Goal: Book appointment/travel/reservation

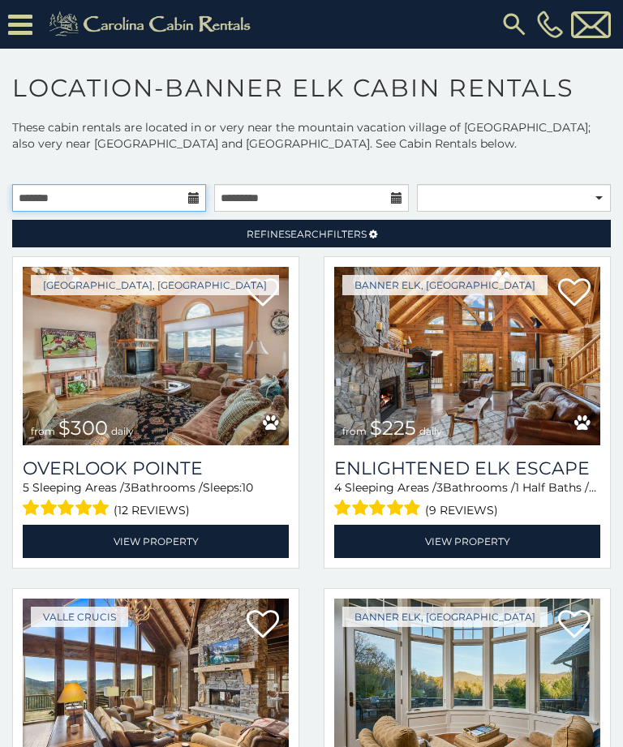
click at [185, 195] on input "text" at bounding box center [109, 198] width 194 height 28
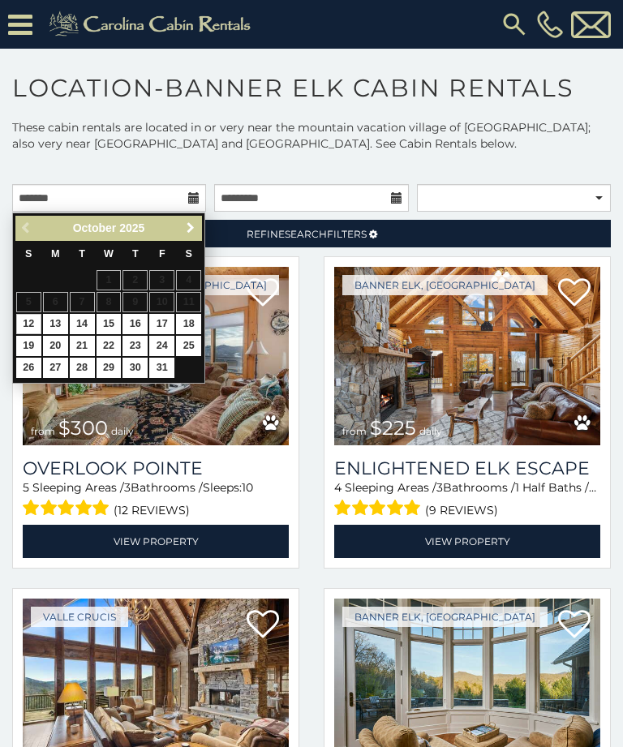
click at [186, 226] on span "Next" at bounding box center [190, 228] width 13 height 13
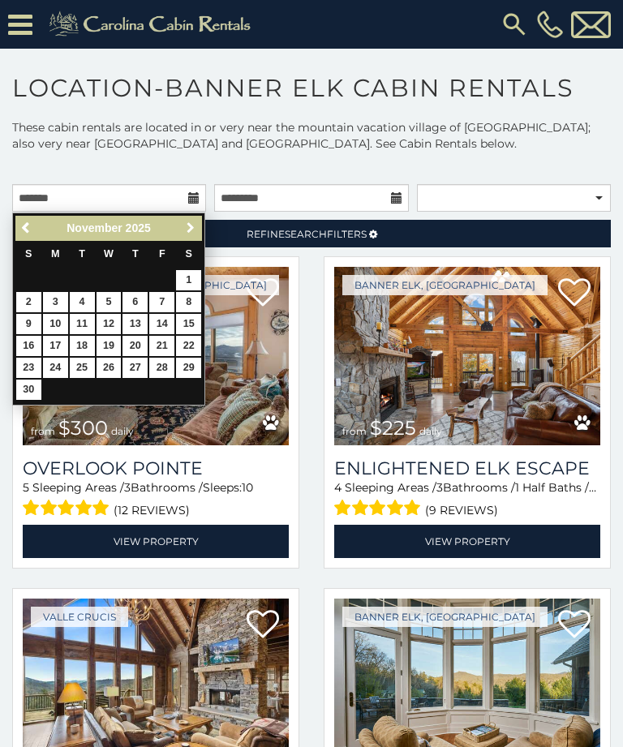
click at [190, 230] on span "Next" at bounding box center [190, 228] width 13 height 13
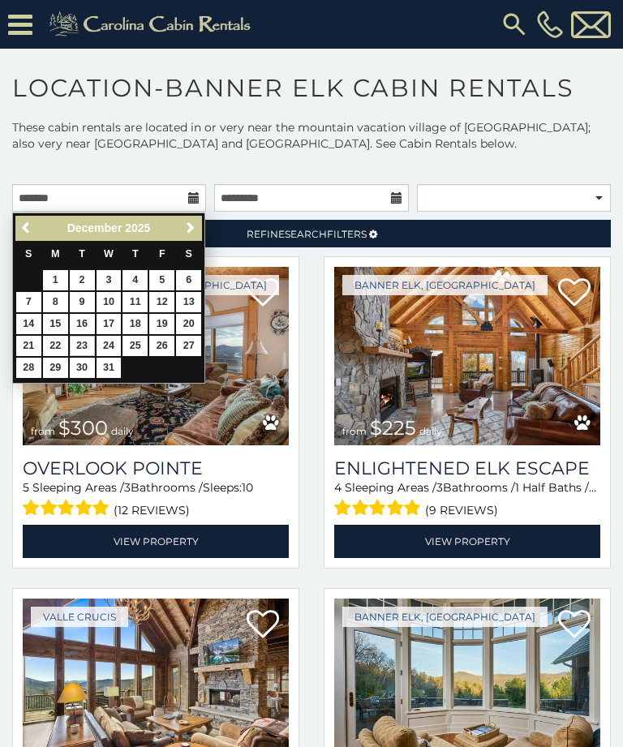
click at [80, 342] on link "23" at bounding box center [82, 346] width 25 height 20
type input "**********"
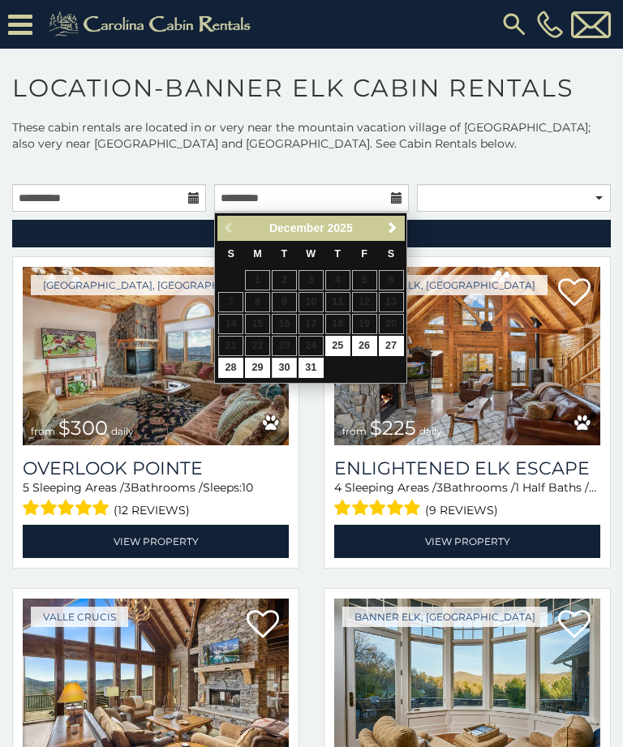
click at [281, 374] on link "30" at bounding box center [284, 368] width 25 height 20
type input "**********"
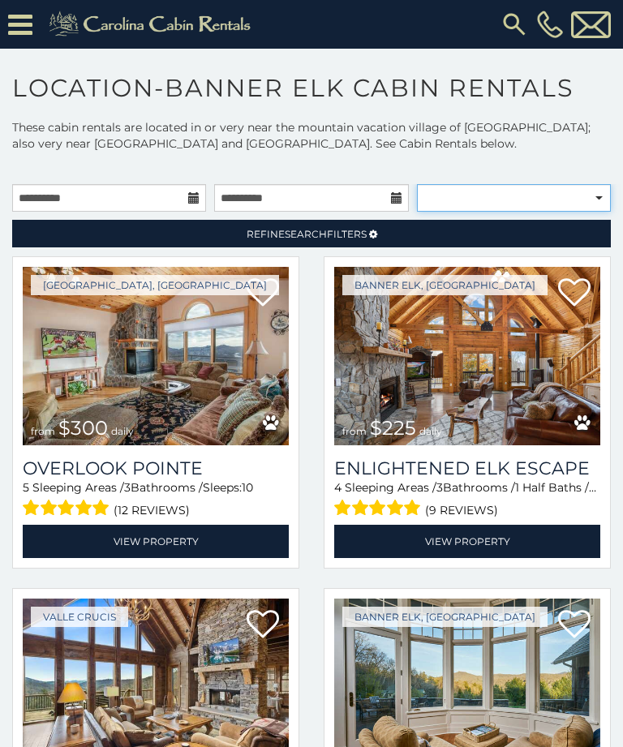
click at [566, 189] on select "**********" at bounding box center [514, 198] width 194 height 28
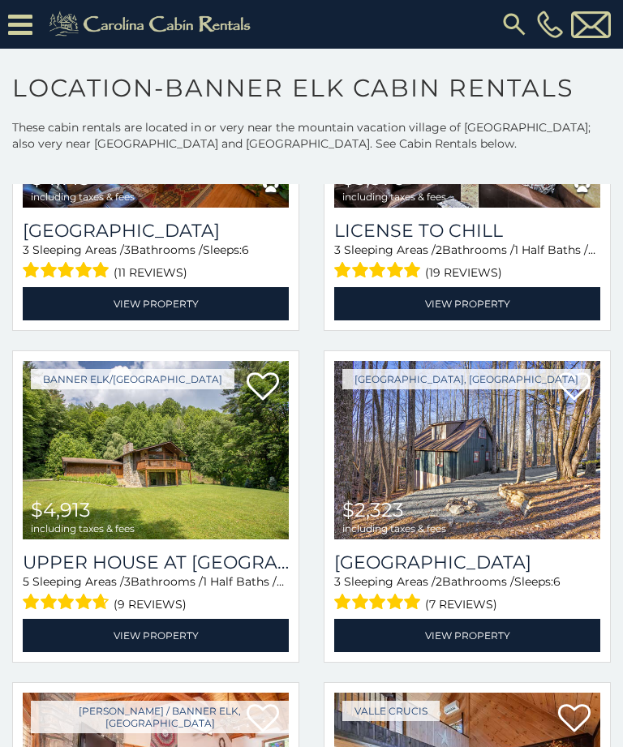
scroll to position [1566, 0]
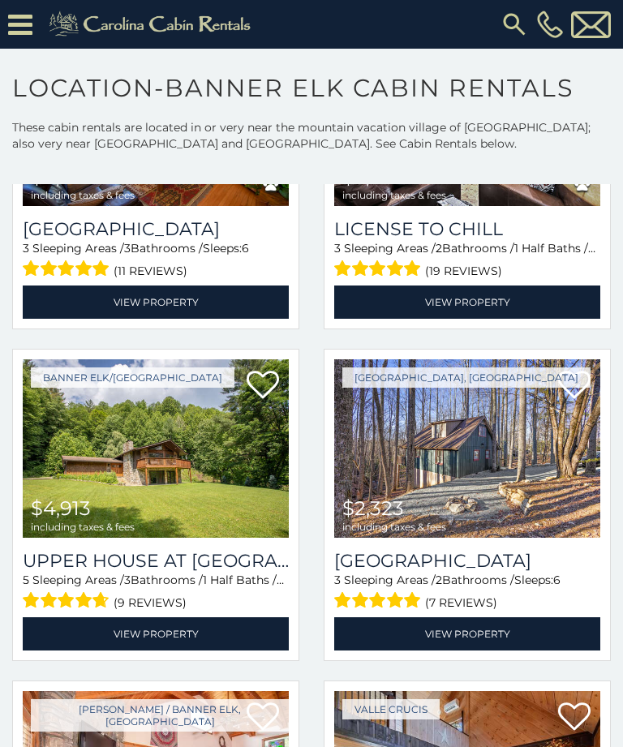
click at [545, 441] on img at bounding box center [467, 448] width 266 height 179
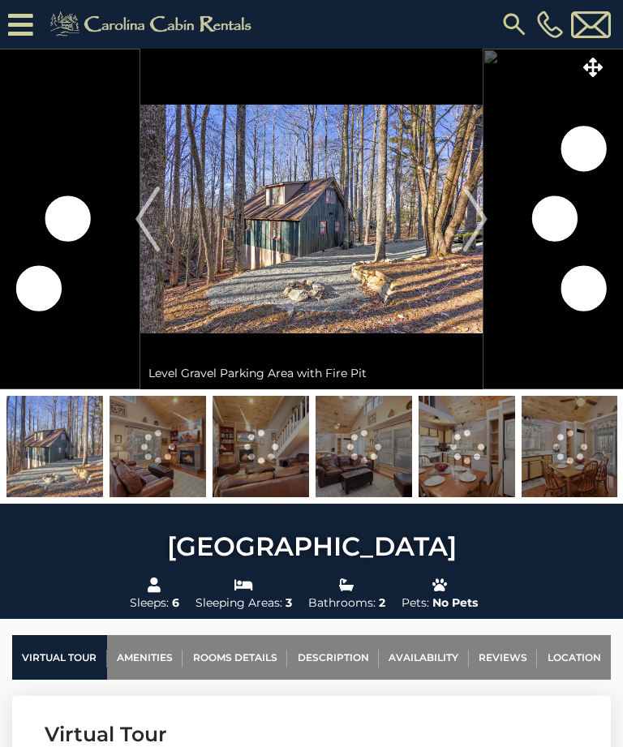
click at [484, 224] on img "Next" at bounding box center [475, 219] width 24 height 65
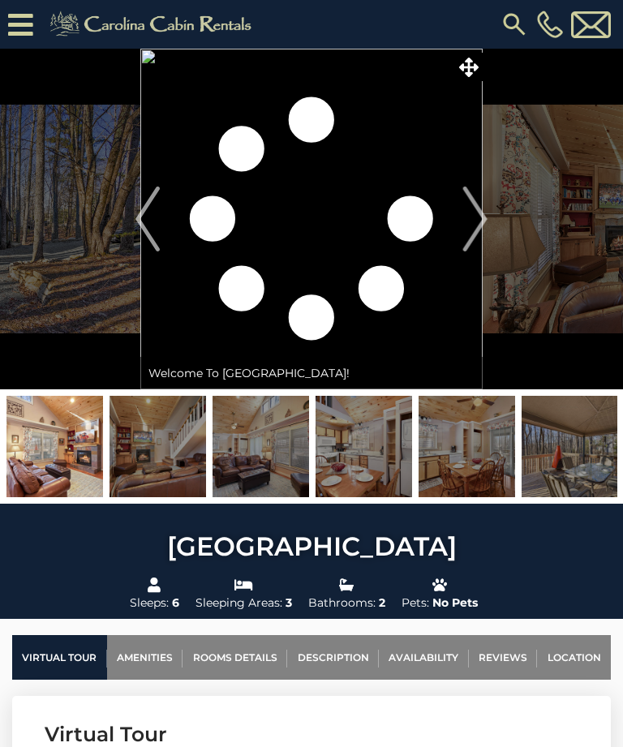
click at [482, 220] on img "Next" at bounding box center [475, 219] width 24 height 65
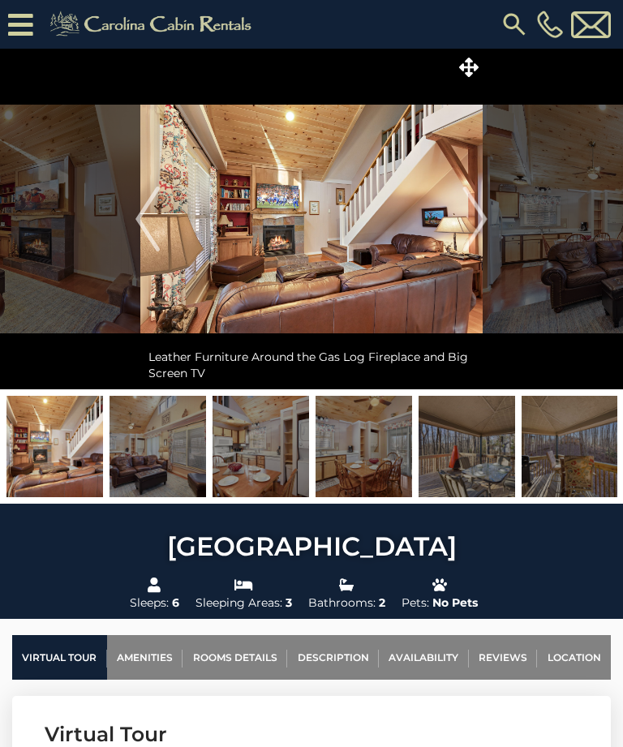
click at [484, 216] on img "Next" at bounding box center [475, 219] width 24 height 65
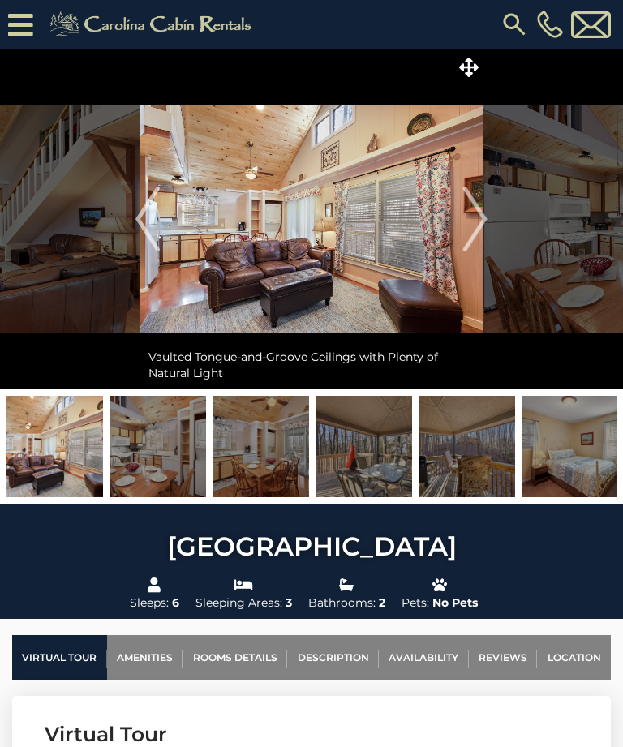
click at [480, 220] on img "Next" at bounding box center [475, 219] width 24 height 65
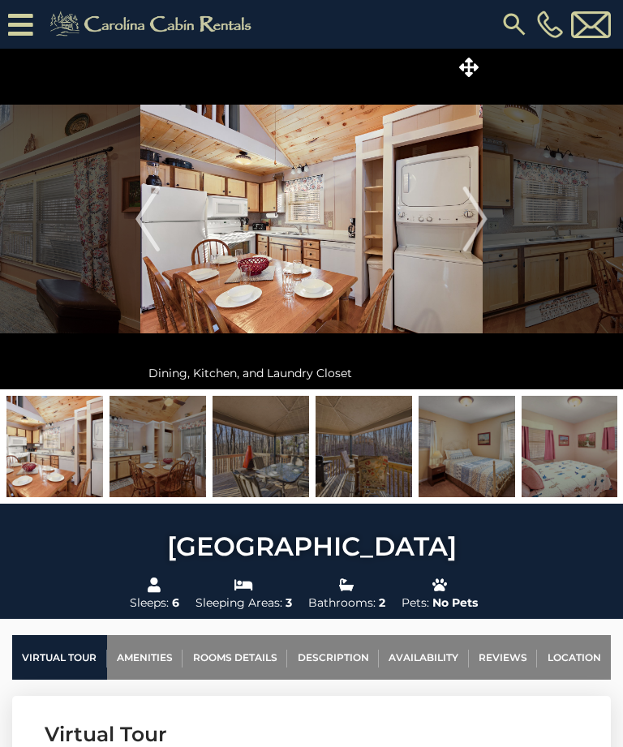
click at [481, 221] on img "Next" at bounding box center [475, 219] width 24 height 65
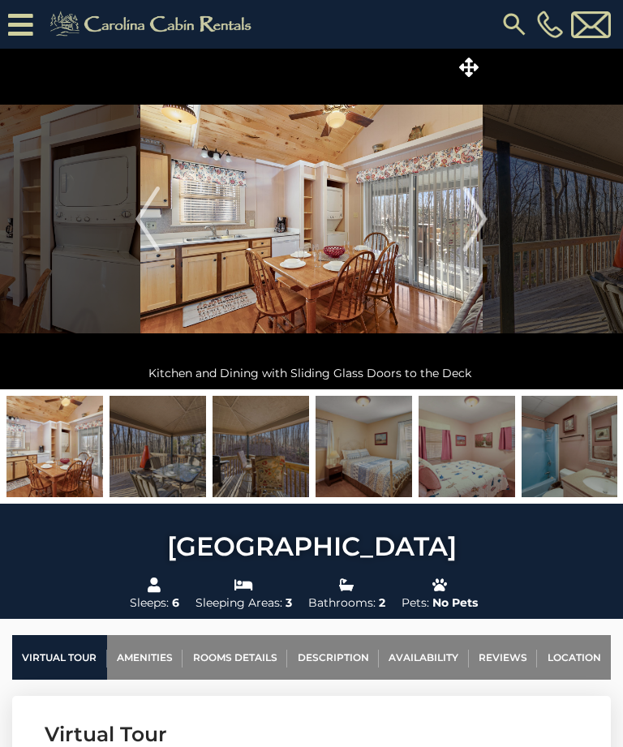
click at [476, 219] on img "Next" at bounding box center [475, 219] width 24 height 65
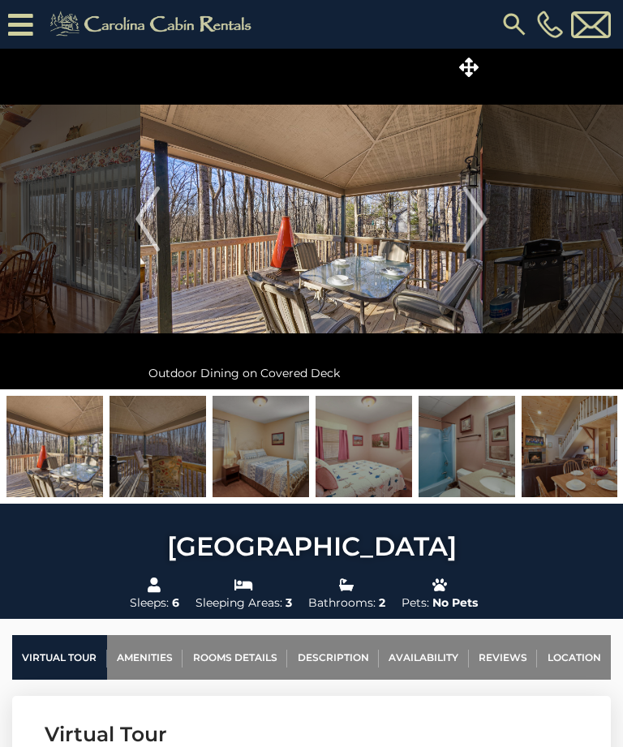
click at [480, 221] on img "Next" at bounding box center [475, 219] width 24 height 65
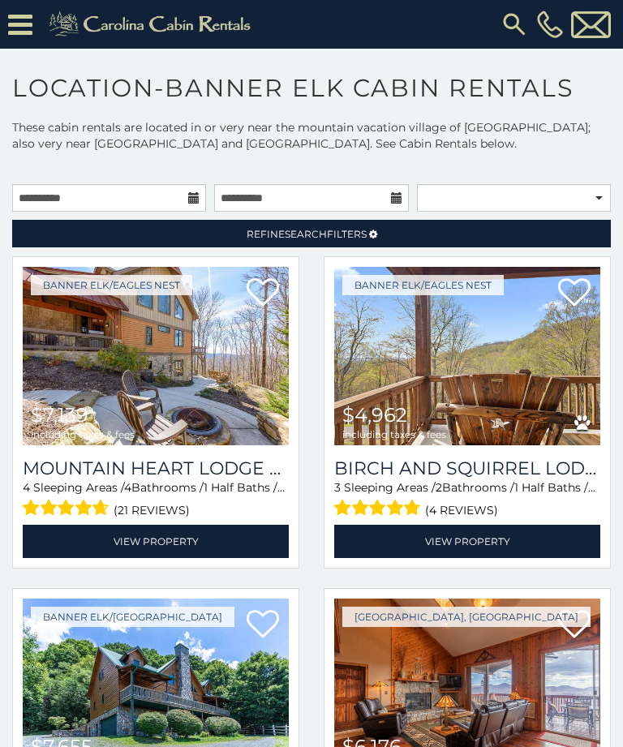
click at [553, 233] on link "Refine Search Filters" at bounding box center [311, 234] width 599 height 28
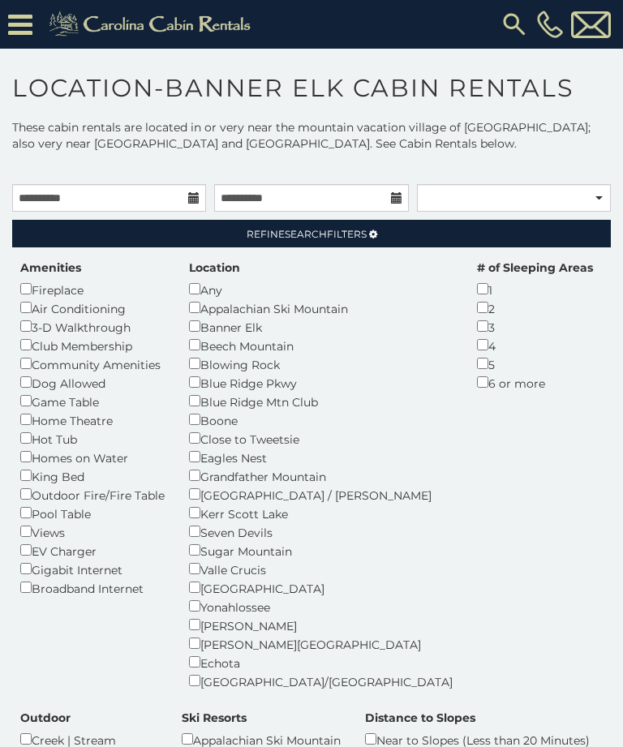
scroll to position [8, 0]
click at [575, 228] on link "Refine Search Filters" at bounding box center [311, 234] width 599 height 28
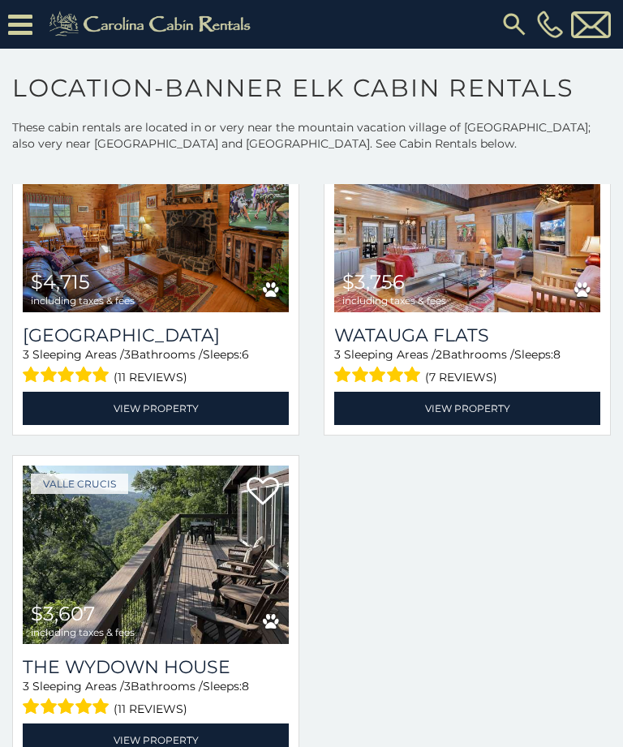
scroll to position [466, 0]
click at [157, 575] on img at bounding box center [156, 555] width 266 height 179
click at [517, 236] on img at bounding box center [467, 223] width 266 height 179
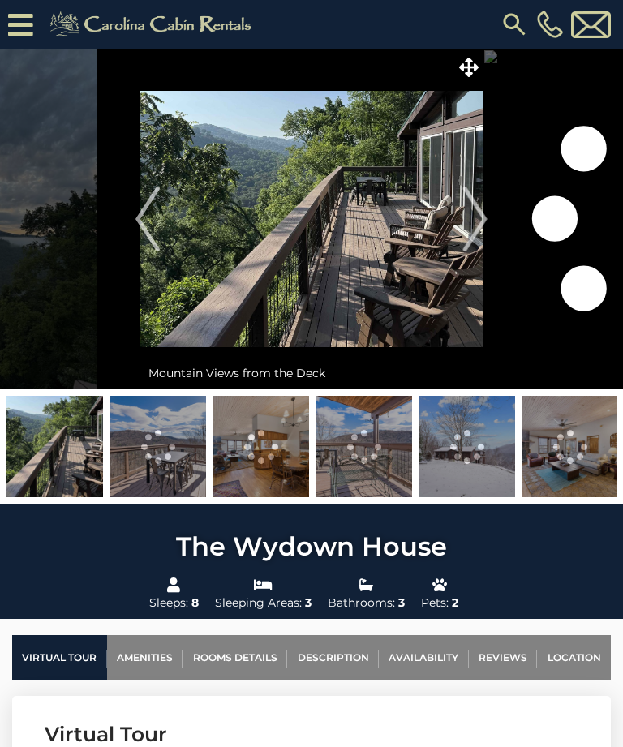
click at [481, 222] on img "Next" at bounding box center [475, 219] width 24 height 65
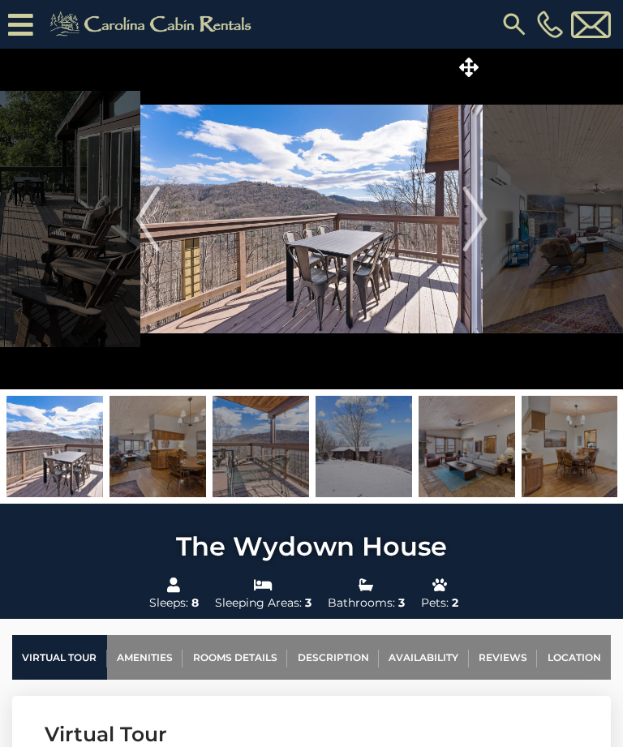
click at [484, 213] on img "Next" at bounding box center [475, 219] width 24 height 65
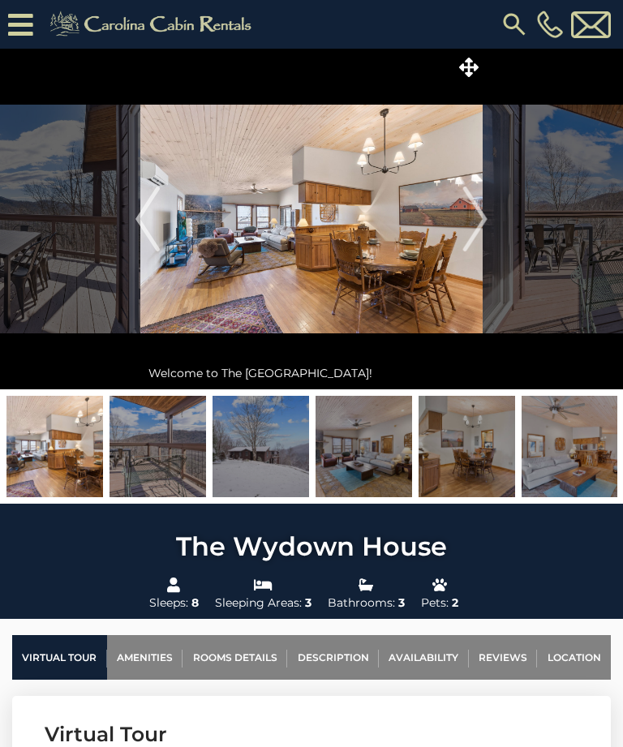
click at [488, 215] on img "Next" at bounding box center [475, 219] width 24 height 65
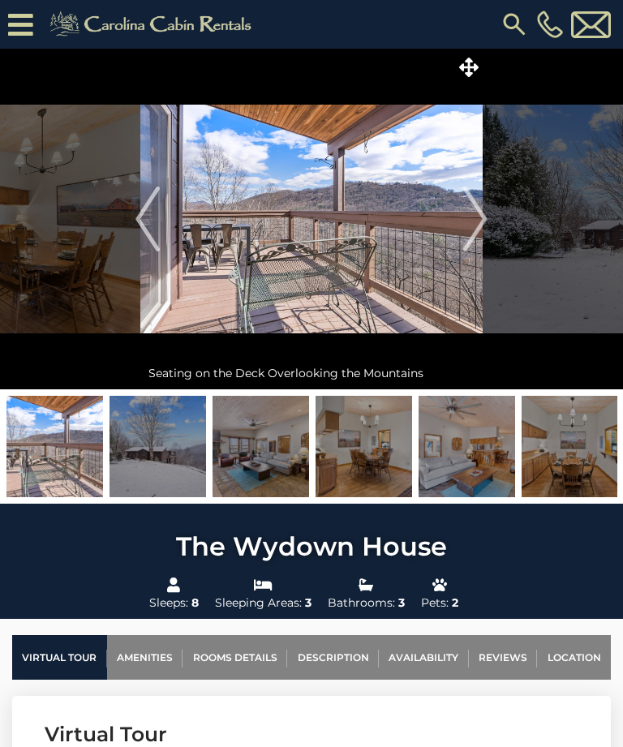
click at [480, 217] on img "Next" at bounding box center [475, 219] width 24 height 65
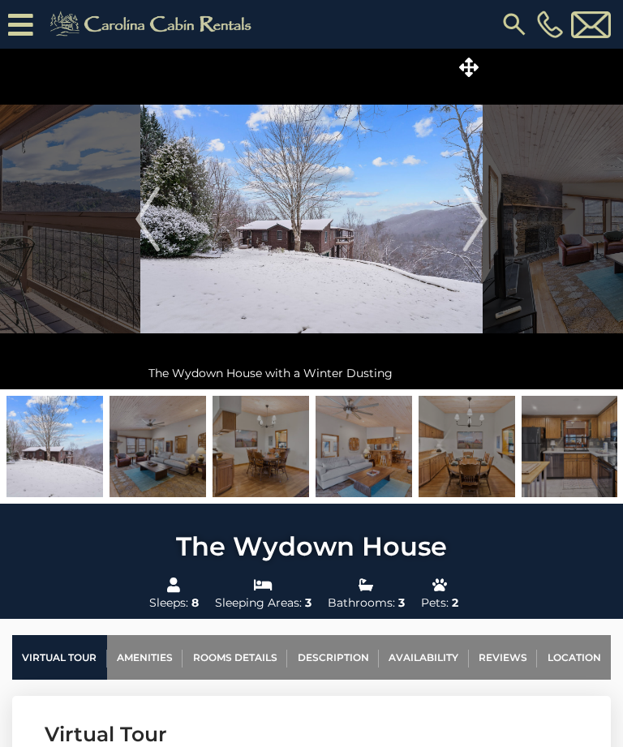
click at [483, 213] on img "Next" at bounding box center [475, 219] width 24 height 65
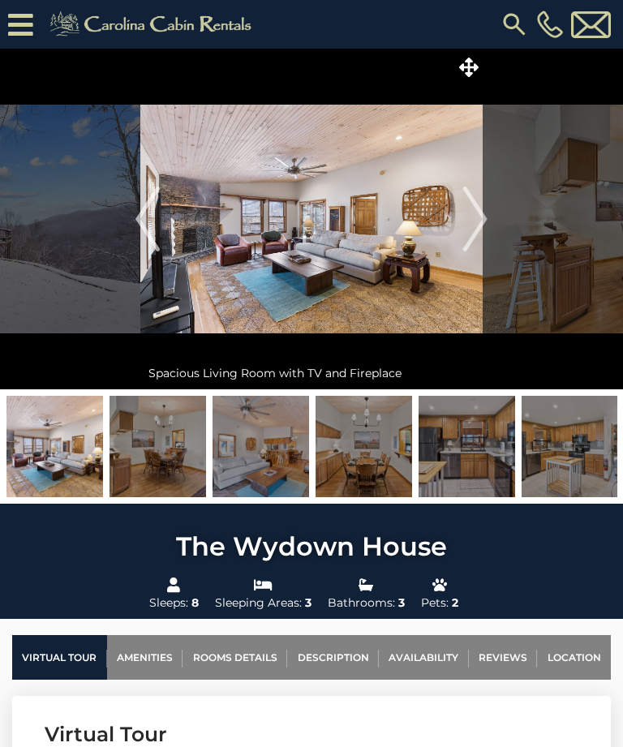
click at [481, 214] on img "Next" at bounding box center [475, 219] width 24 height 65
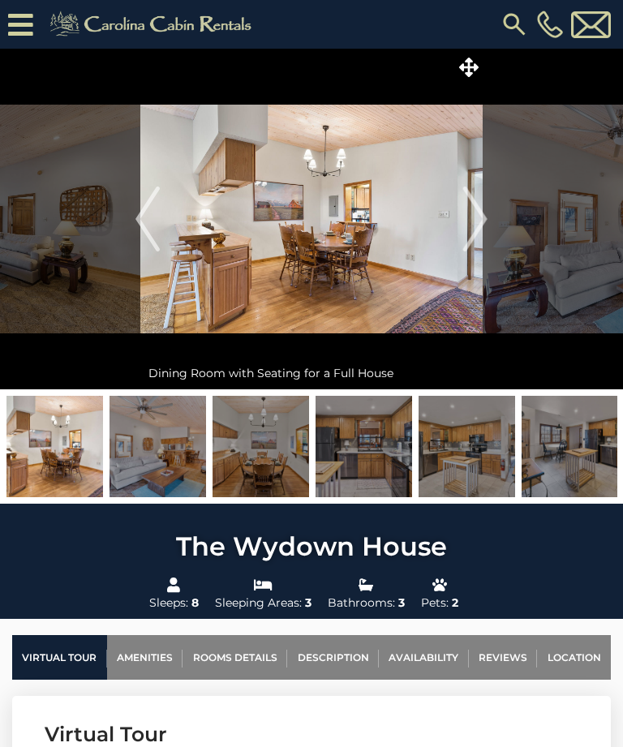
click at [480, 213] on img "Next" at bounding box center [475, 219] width 24 height 65
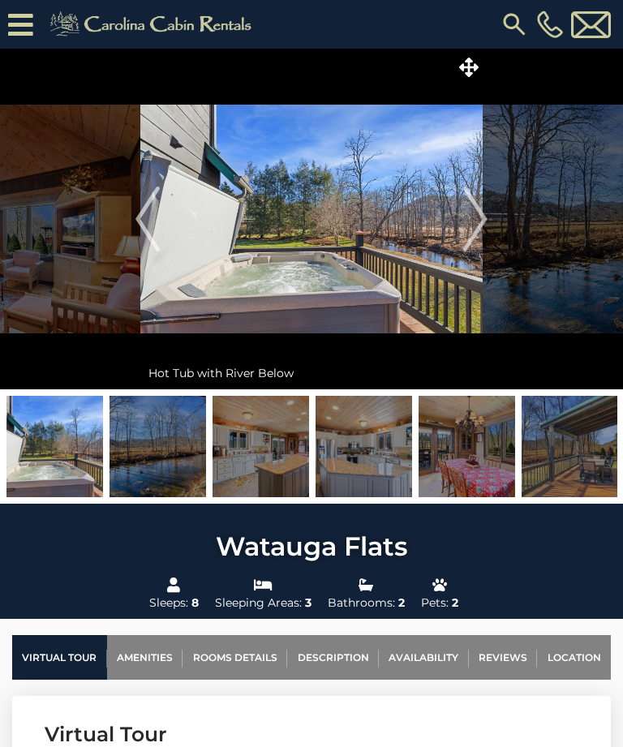
click at [488, 212] on img "Next" at bounding box center [475, 219] width 24 height 65
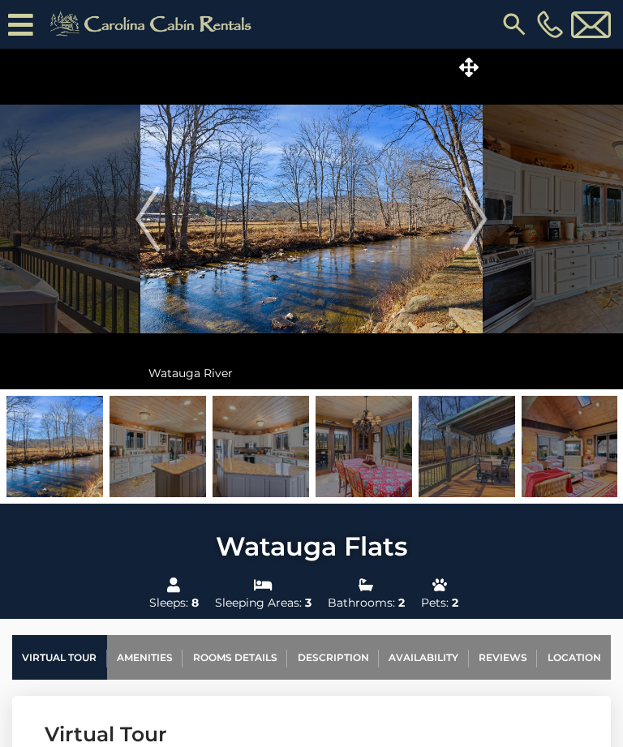
click at [486, 212] on img "Next" at bounding box center [475, 219] width 24 height 65
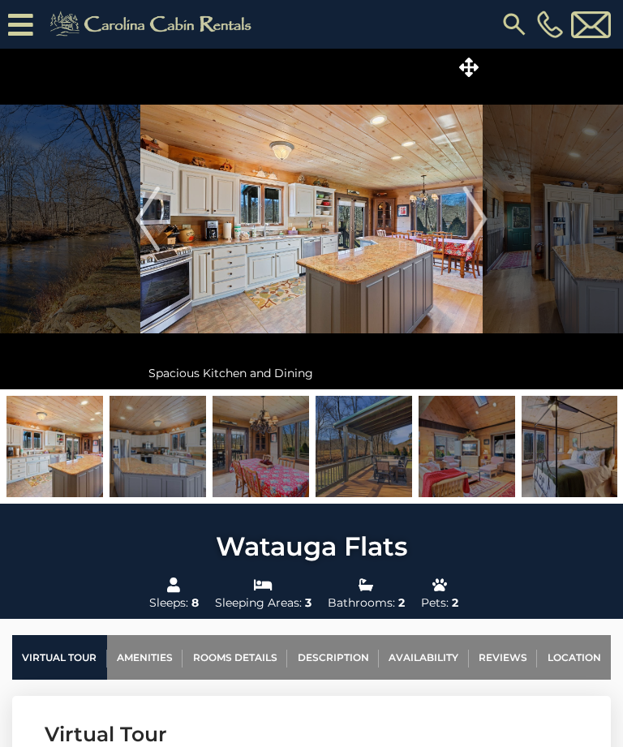
click at [485, 212] on img "Next" at bounding box center [475, 219] width 24 height 65
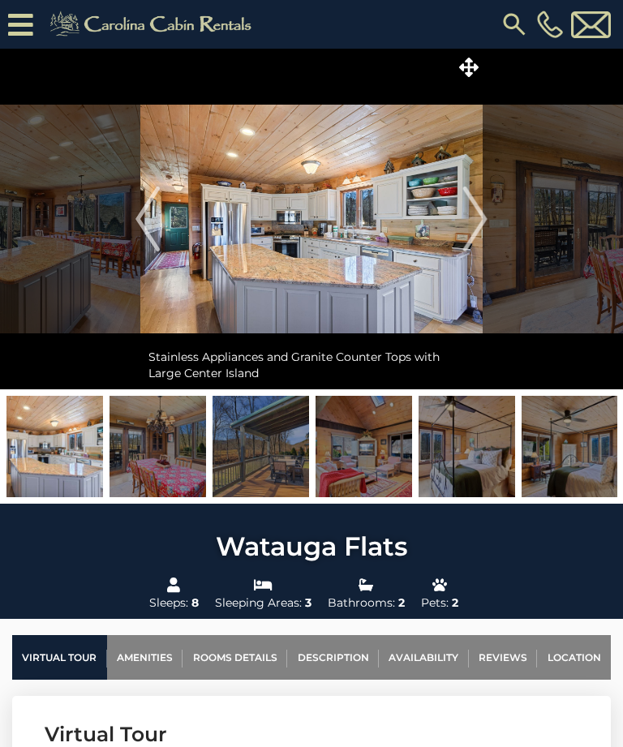
click at [484, 214] on img "Next" at bounding box center [475, 219] width 24 height 65
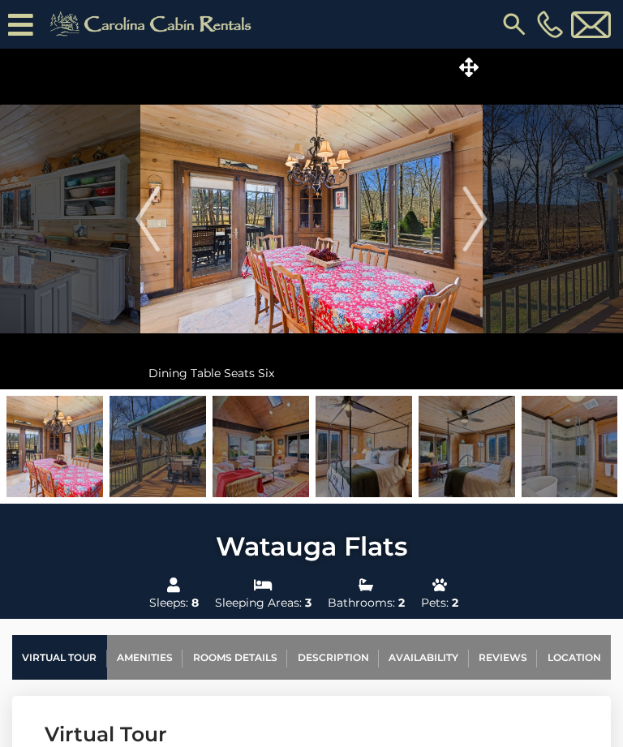
click at [486, 211] on img "Next" at bounding box center [475, 219] width 24 height 65
